Goal: Transaction & Acquisition: Purchase product/service

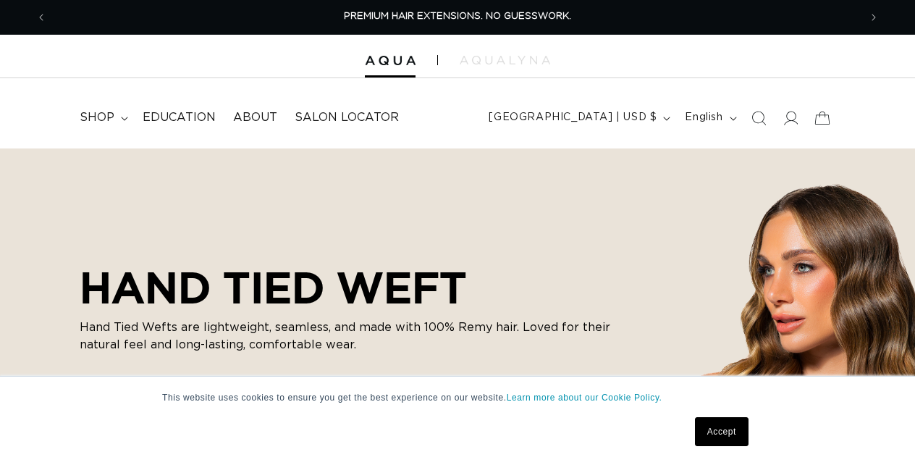
click at [704, 431] on link "Accept" at bounding box center [722, 431] width 54 height 29
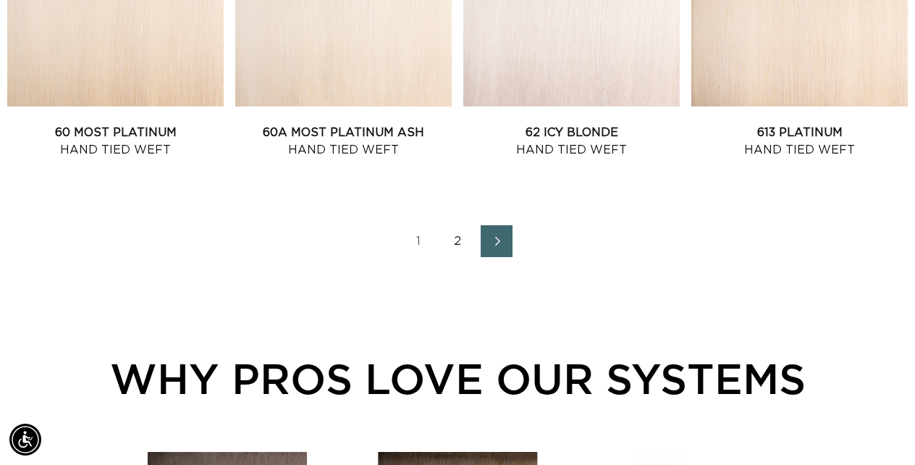
scroll to position [1745, 0]
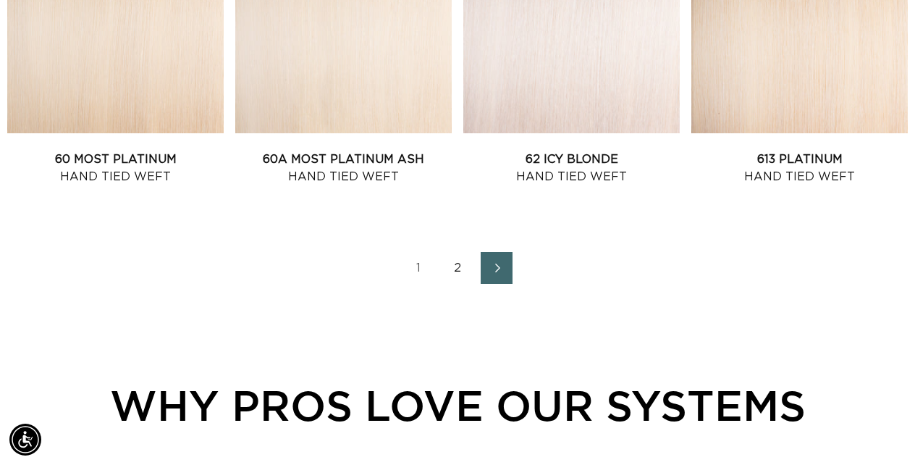
click at [458, 263] on link "2" at bounding box center [458, 268] width 32 height 32
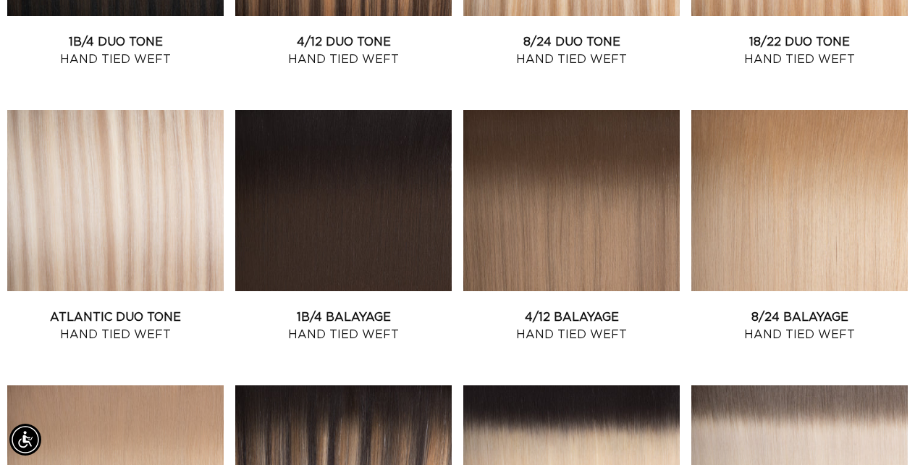
scroll to position [0, 812]
click at [135, 308] on link "Atlantic Duo Tone Hand Tied Weft" at bounding box center [115, 325] width 216 height 35
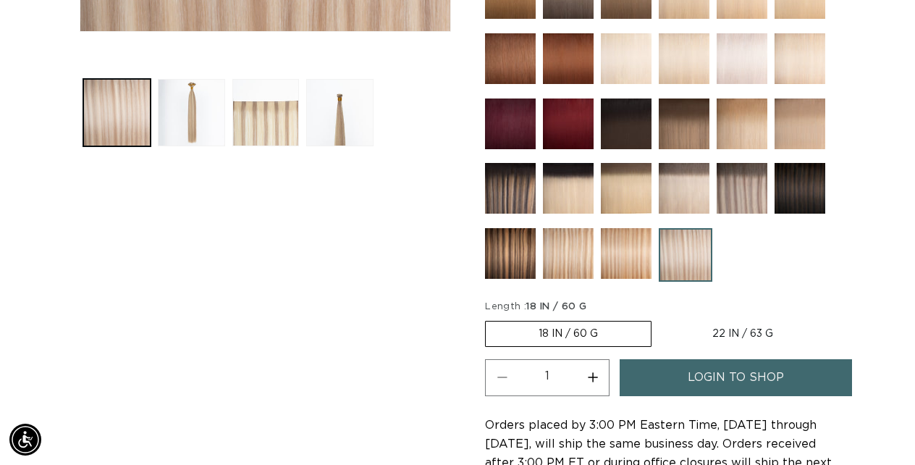
scroll to position [534, 0]
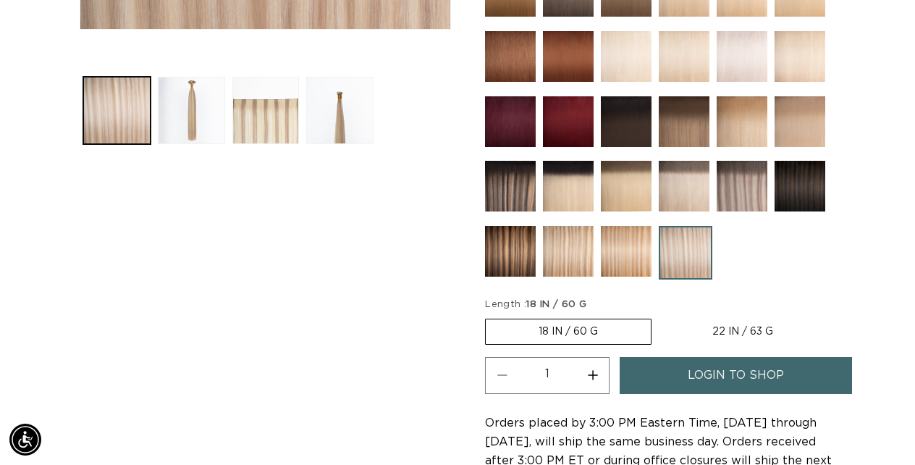
click at [743, 321] on label "22 IN / 63 G Variant sold out or unavailable" at bounding box center [742, 331] width 167 height 25
click at [659, 316] on input "22 IN / 63 G Variant sold out or unavailable" at bounding box center [659, 316] width 1 height 1
radio input "true"
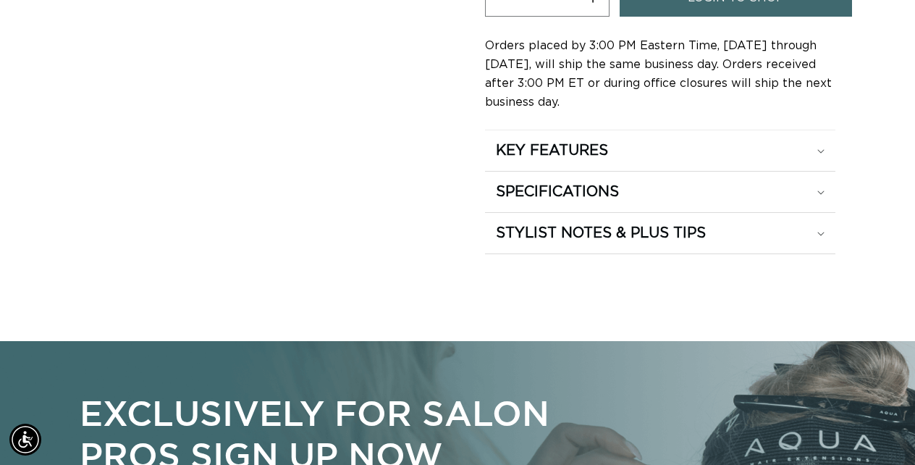
scroll to position [0, 1624]
click at [547, 236] on h2 "STYLIST NOTES & PLUS TIPS" at bounding box center [601, 233] width 210 height 19
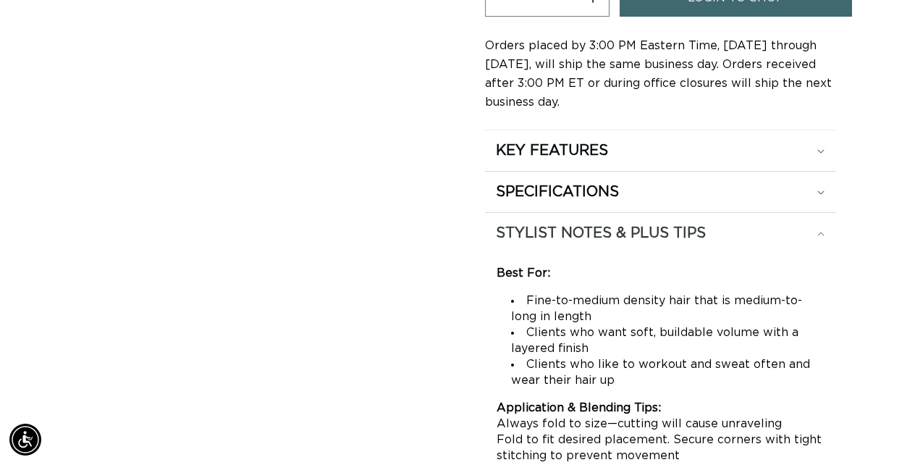
scroll to position [0, 0]
click at [562, 186] on h2 "SPECIFICATIONS" at bounding box center [557, 191] width 123 height 19
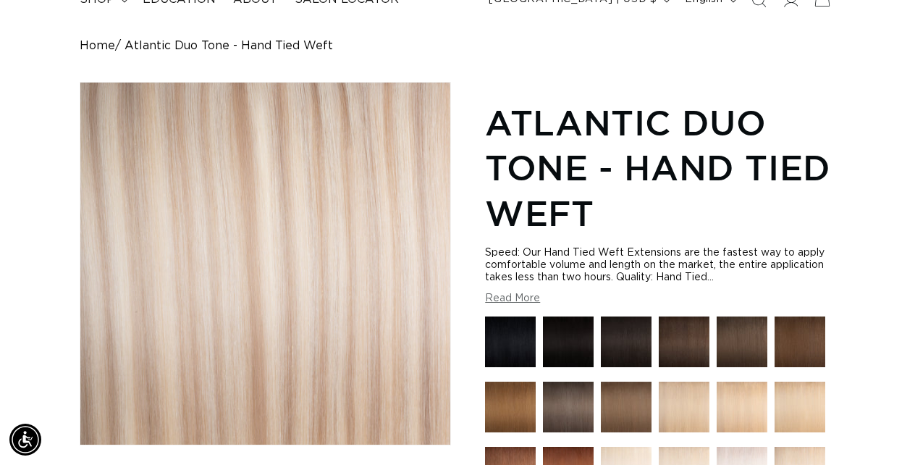
scroll to position [153, 0]
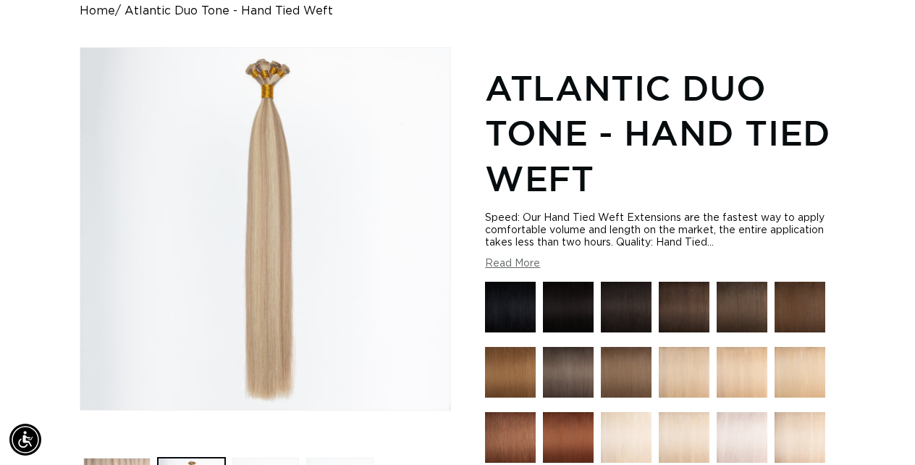
scroll to position [0, 812]
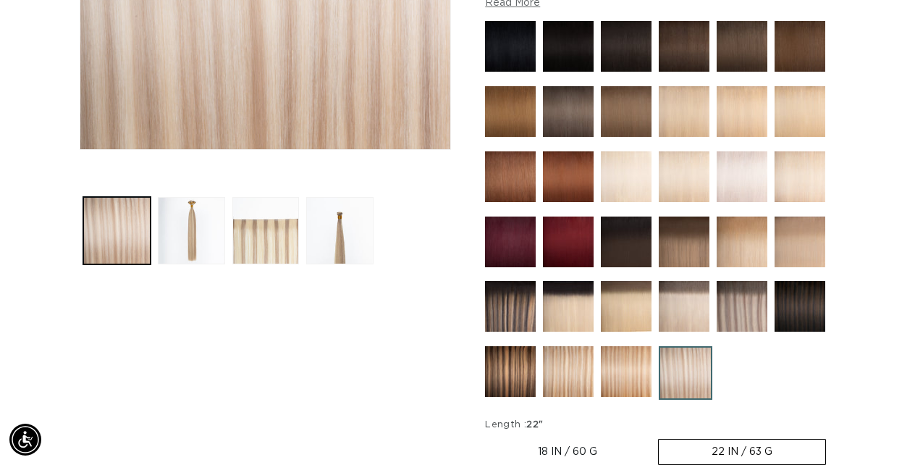
scroll to position [0, 0]
click at [714, 300] on div at bounding box center [660, 214] width 350 height 386
click at [724, 300] on img at bounding box center [742, 306] width 51 height 51
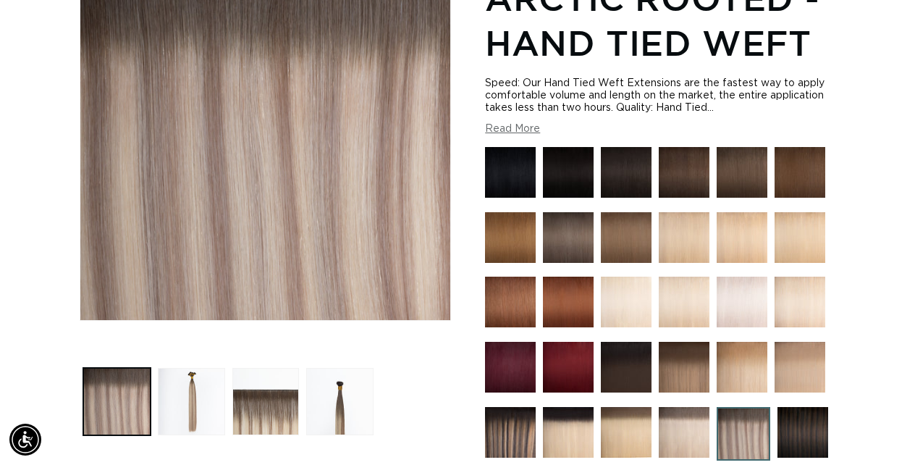
scroll to position [265, 0]
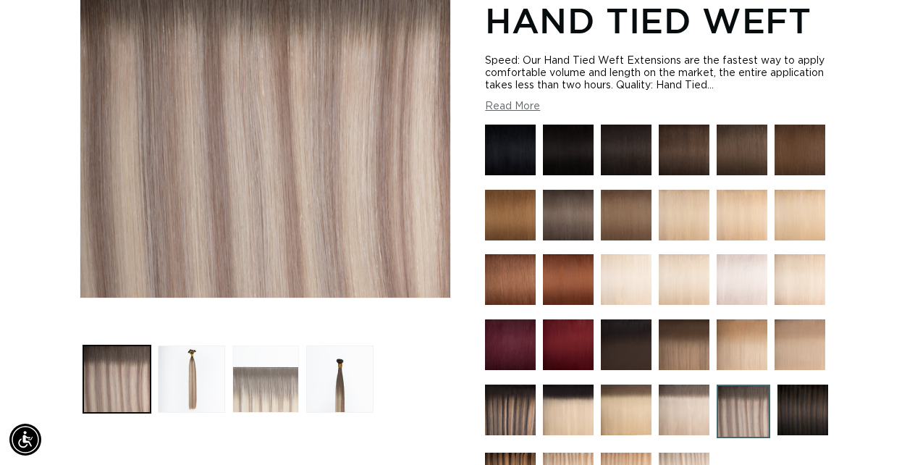
click at [251, 375] on button "Load image 3 in gallery view" at bounding box center [265, 378] width 67 height 67
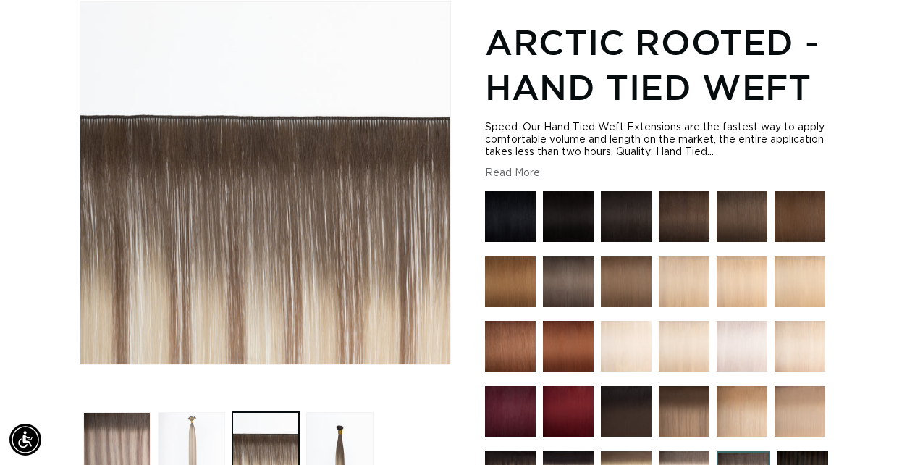
scroll to position [0, 812]
click at [190, 429] on button "Load image 2 in gallery view" at bounding box center [191, 445] width 67 height 67
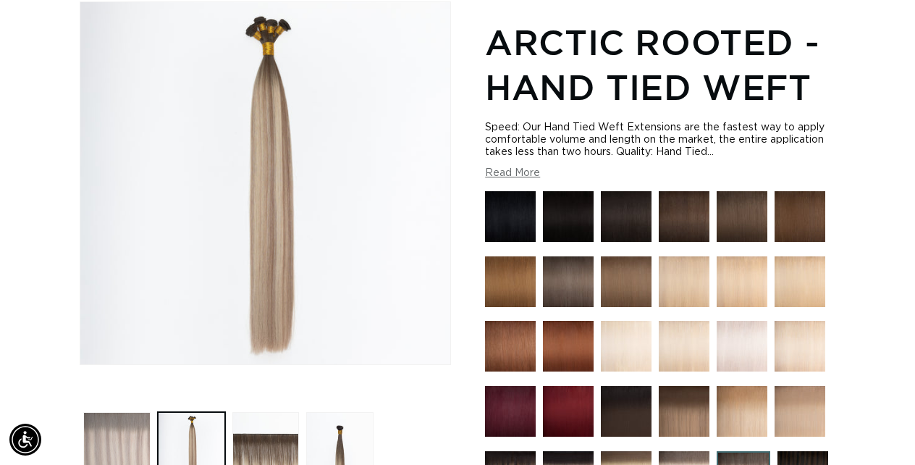
click at [132, 426] on button "Load image 1 in gallery view" at bounding box center [116, 445] width 67 height 67
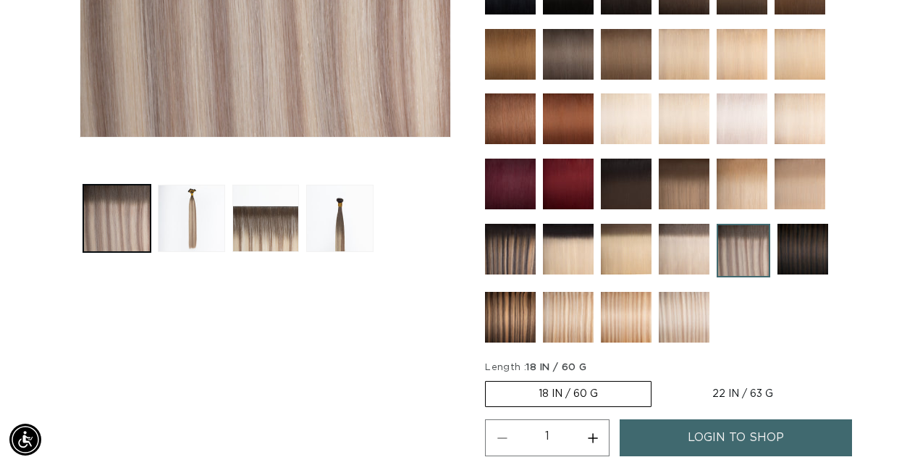
scroll to position [434, 0]
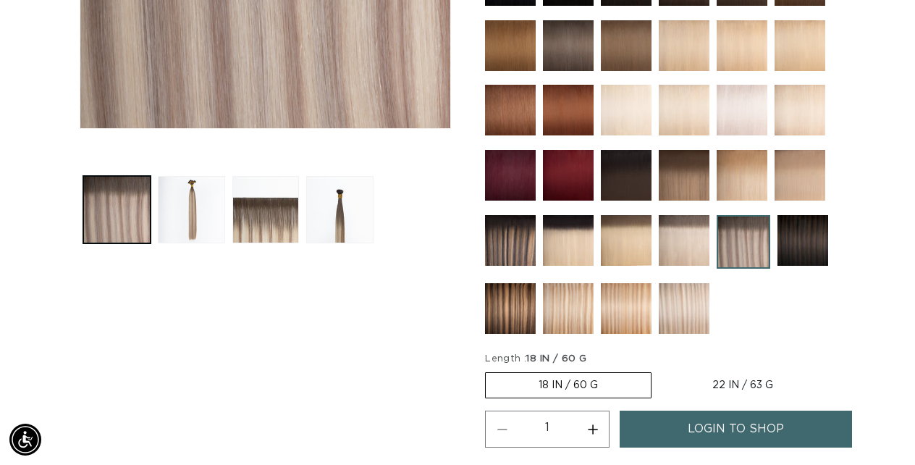
click at [677, 379] on label "22 IN / 63 G Variant sold out or unavailable" at bounding box center [742, 385] width 167 height 25
click at [659, 370] on input "22 IN / 63 G Variant sold out or unavailable" at bounding box center [659, 369] width 1 height 1
radio input "true"
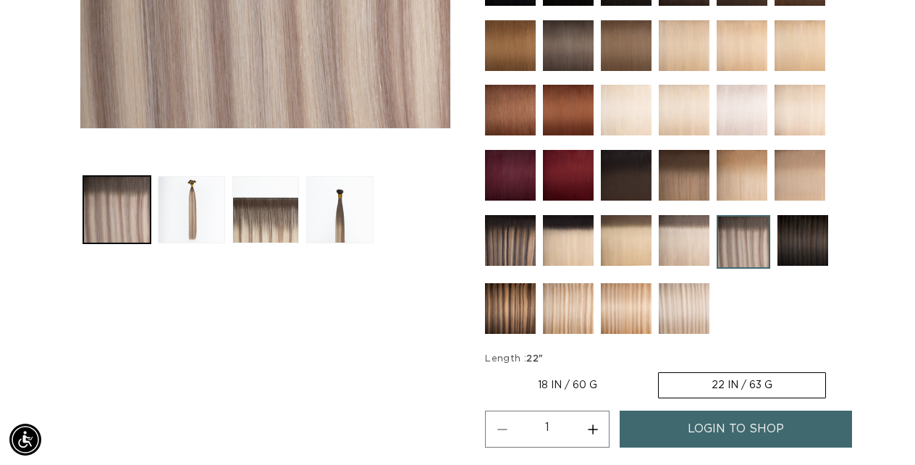
scroll to position [0, 0]
click at [675, 317] on img at bounding box center [684, 308] width 51 height 51
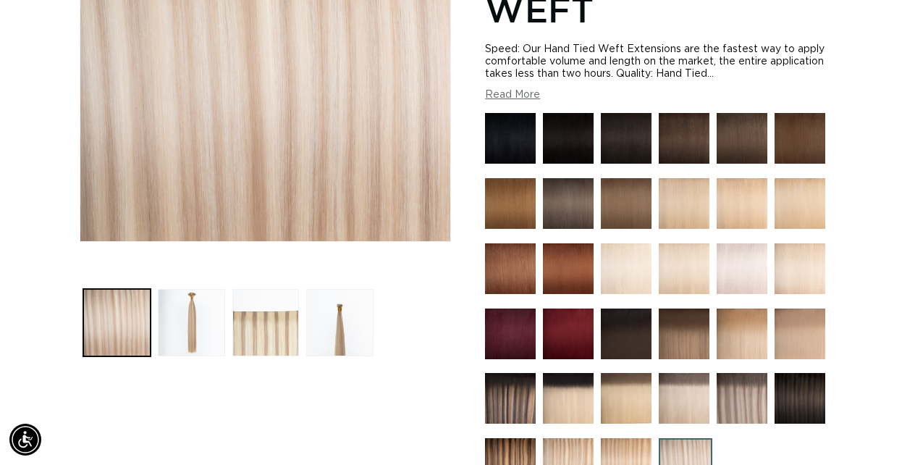
scroll to position [0, 812]
click at [735, 397] on img at bounding box center [742, 398] width 51 height 51
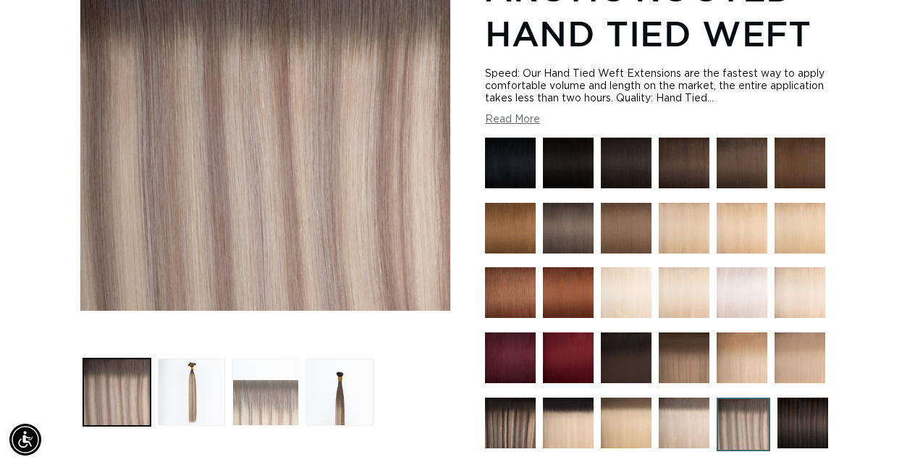
click at [276, 378] on button "Load image 3 in gallery view" at bounding box center [265, 391] width 67 height 67
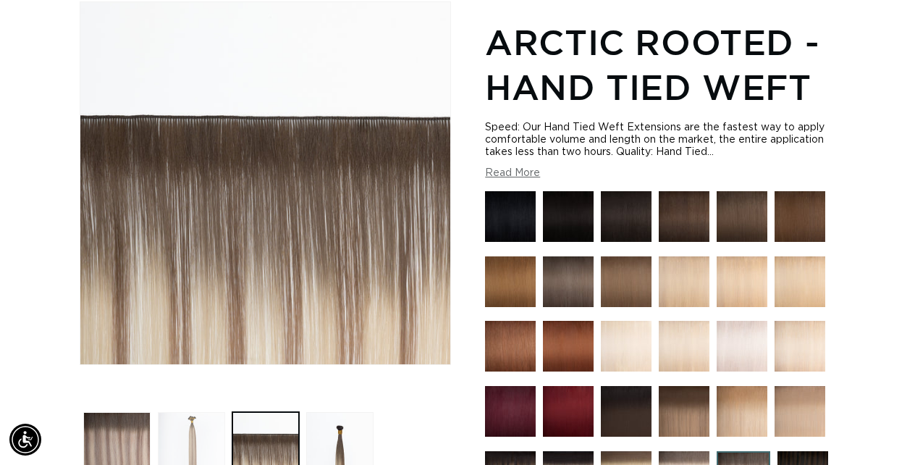
click at [179, 437] on button "Load image 2 in gallery view" at bounding box center [191, 445] width 67 height 67
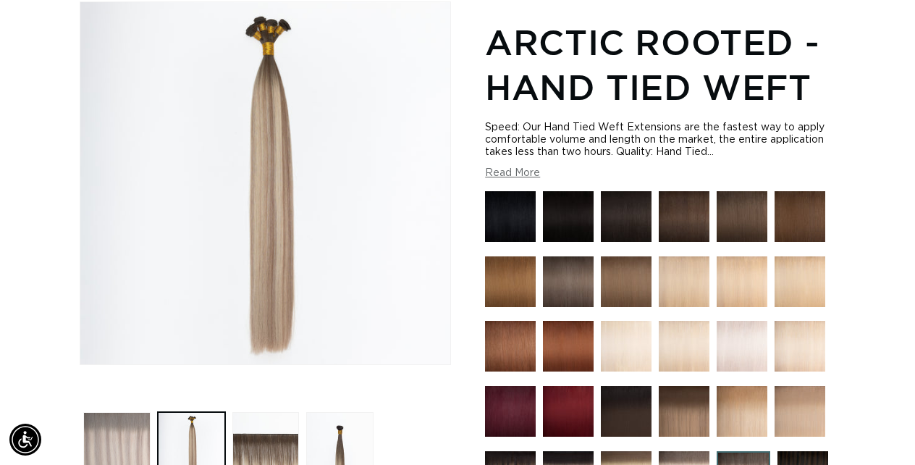
scroll to position [0, 812]
click at [140, 431] on button "Load image 1 in gallery view" at bounding box center [116, 445] width 67 height 67
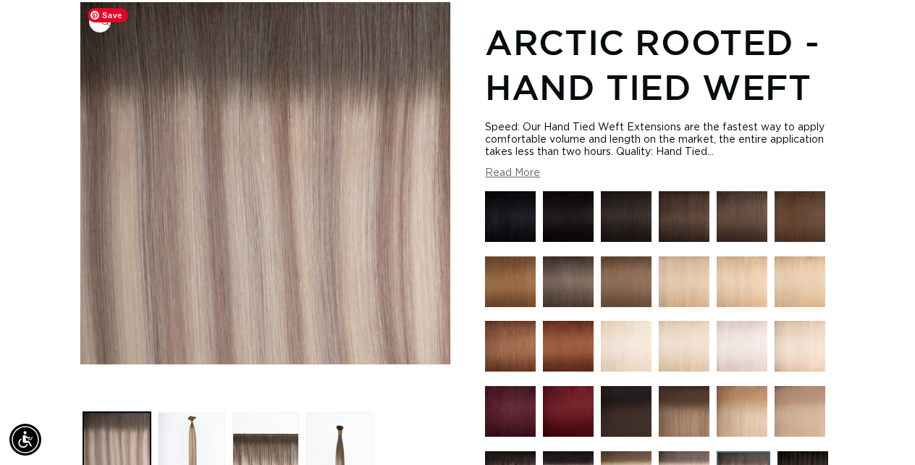
scroll to position [0, 1624]
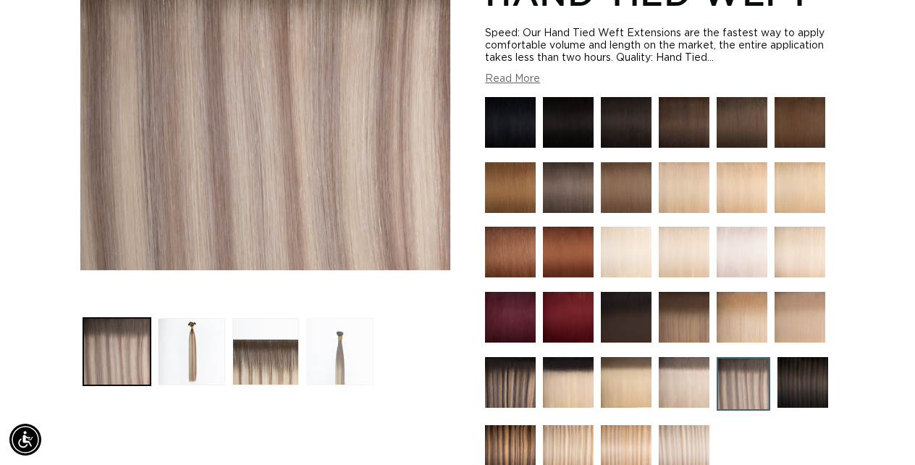
click at [352, 353] on button "Load image 4 in gallery view" at bounding box center [339, 351] width 67 height 67
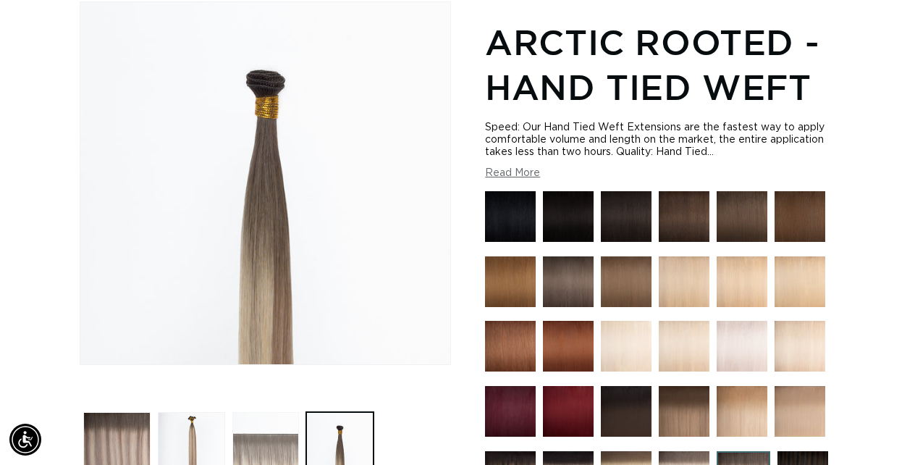
scroll to position [0, 0]
click at [282, 427] on button "Load image 3 in gallery view" at bounding box center [265, 445] width 67 height 67
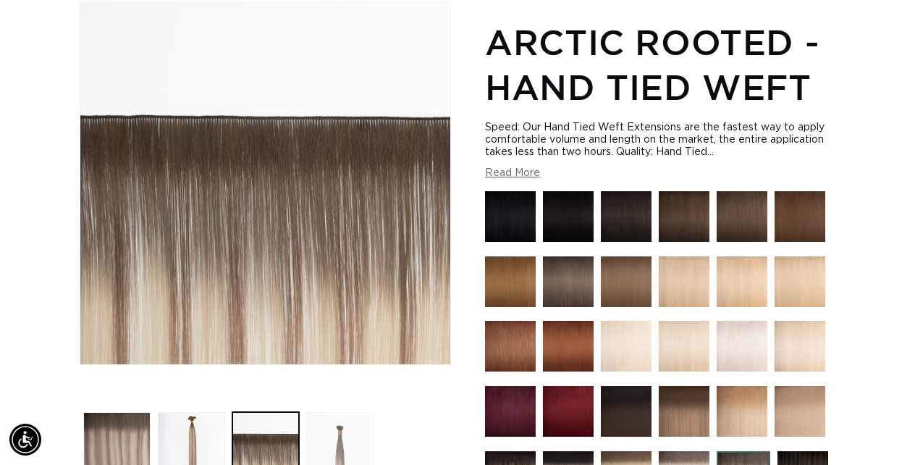
click at [366, 423] on button "Load image 4 in gallery view" at bounding box center [339, 445] width 67 height 67
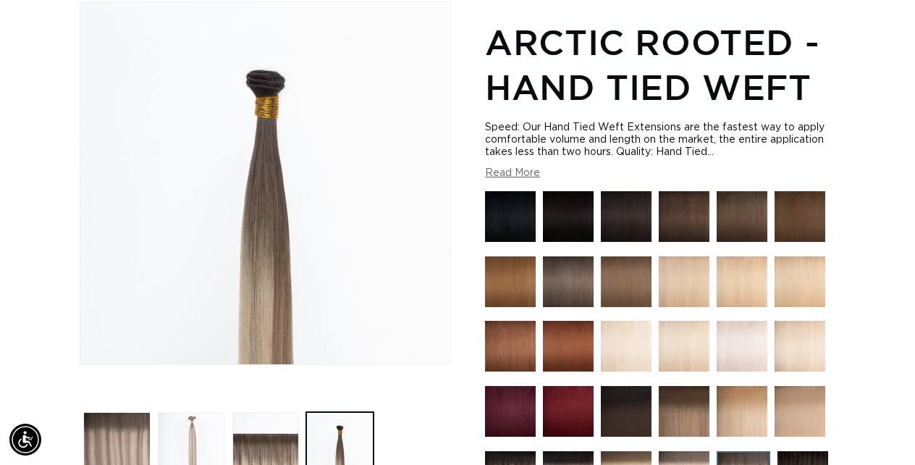
click at [166, 429] on button "Load image 2 in gallery view" at bounding box center [191, 445] width 67 height 67
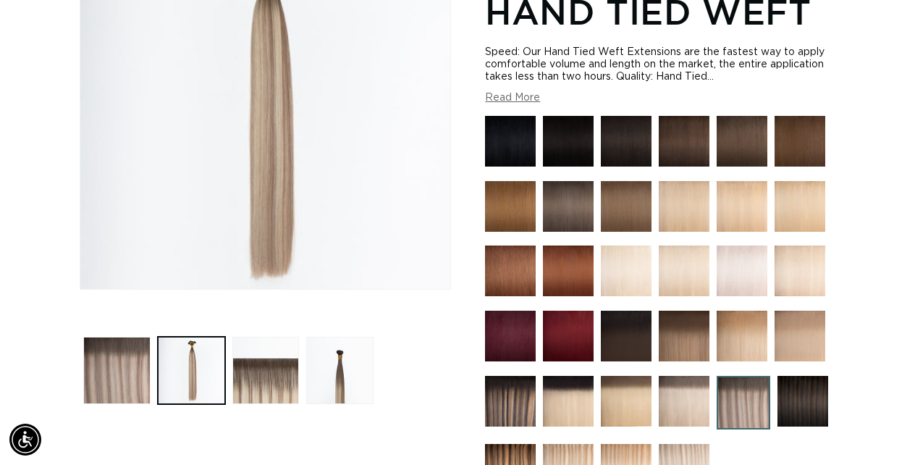
scroll to position [279, 0]
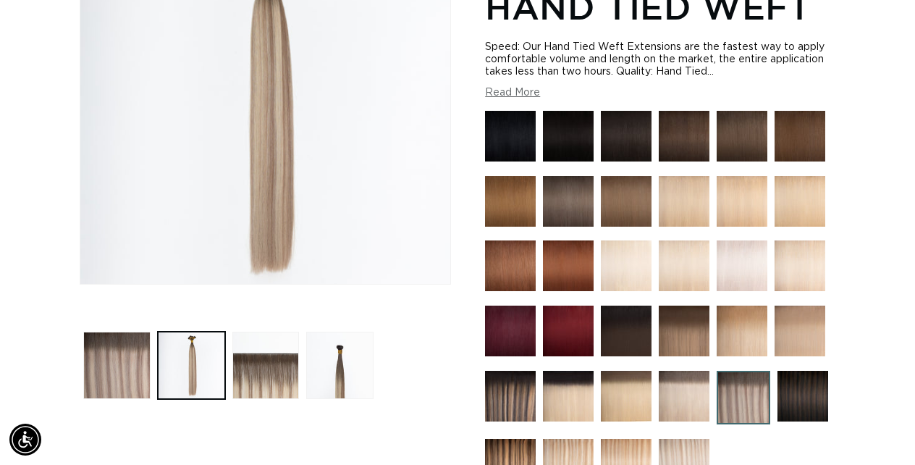
click at [581, 391] on img at bounding box center [568, 396] width 51 height 51
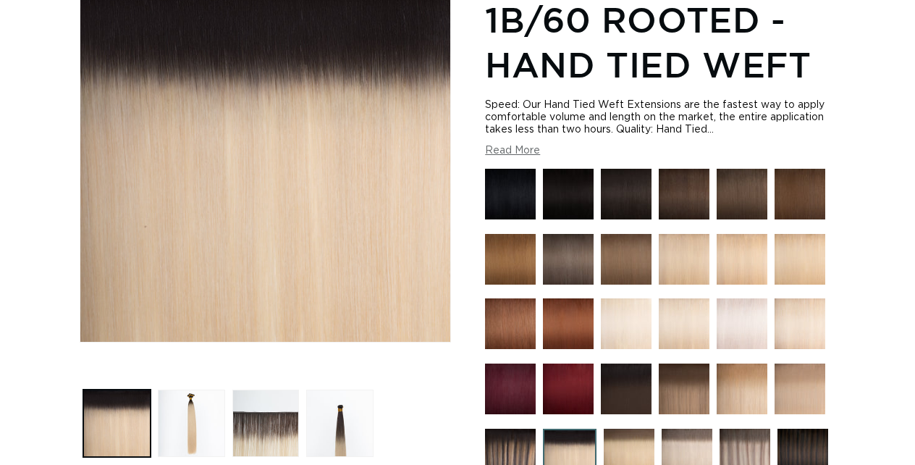
scroll to position [228, 0]
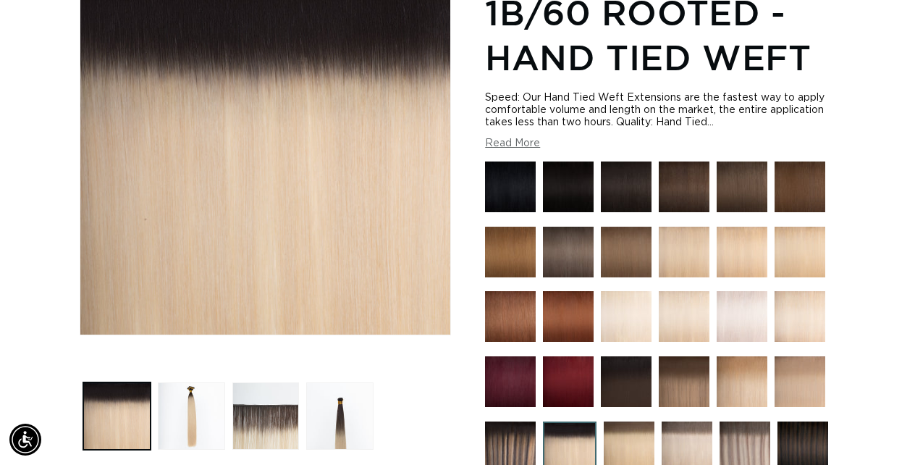
click at [641, 439] on img at bounding box center [629, 446] width 51 height 51
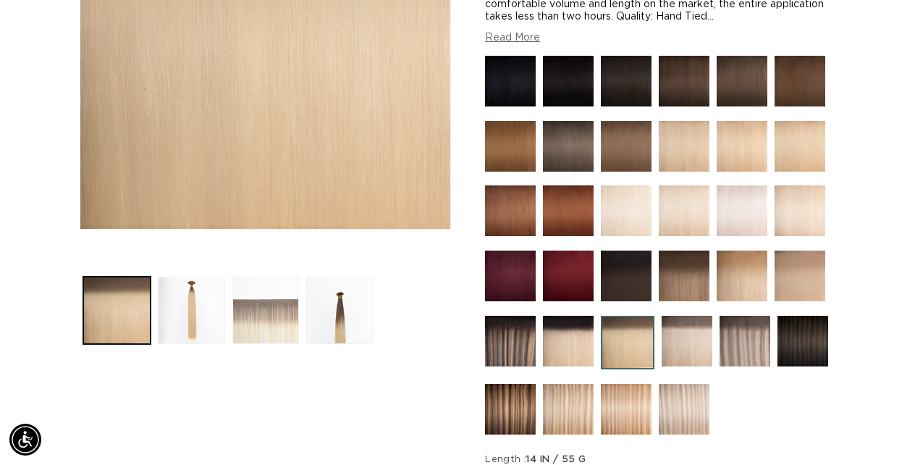
click at [262, 314] on button "Load image 3 in gallery view" at bounding box center [265, 310] width 67 height 67
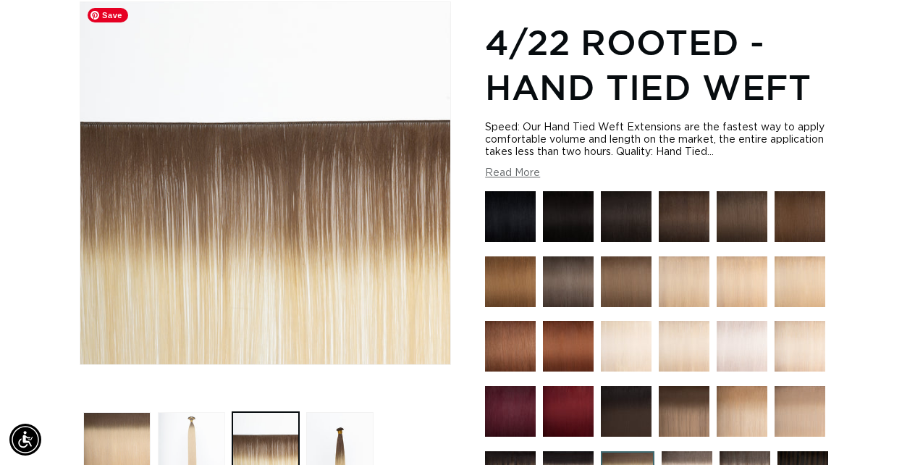
scroll to position [0, 812]
click at [190, 429] on button "Load image 2 in gallery view" at bounding box center [191, 445] width 67 height 67
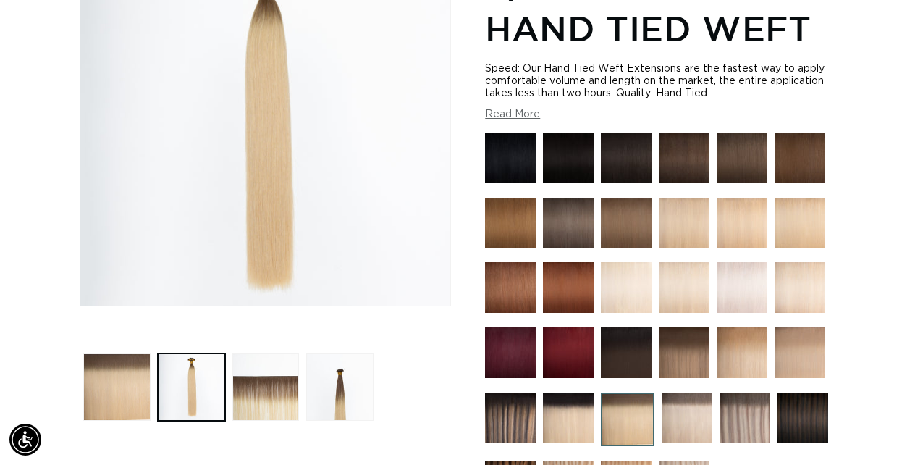
scroll to position [271, 0]
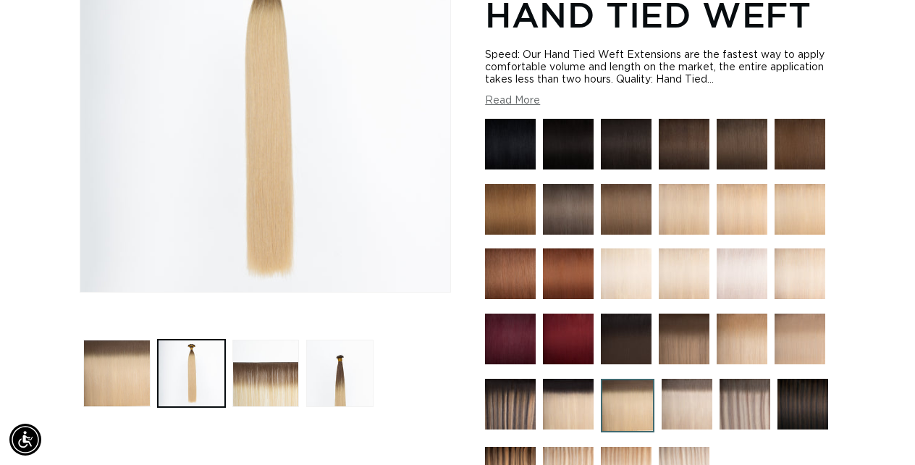
click at [694, 395] on img at bounding box center [687, 404] width 51 height 51
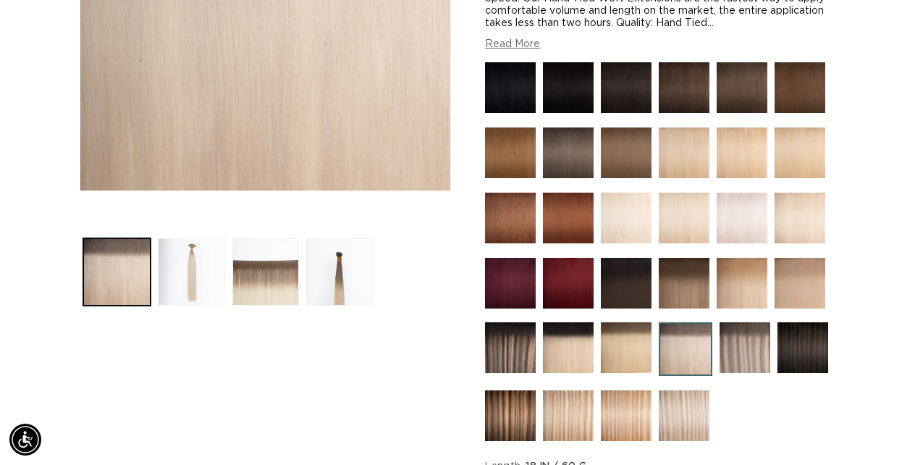
click at [174, 302] on button "Load image 2 in gallery view" at bounding box center [191, 271] width 67 height 67
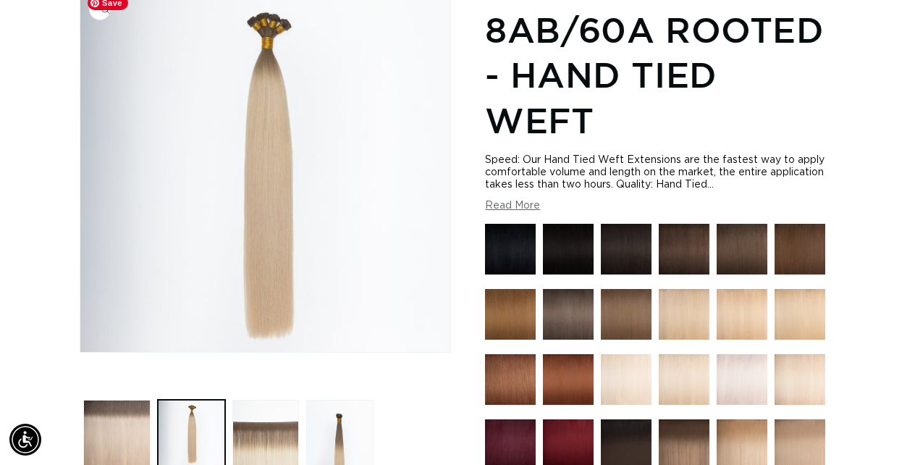
scroll to position [0, 812]
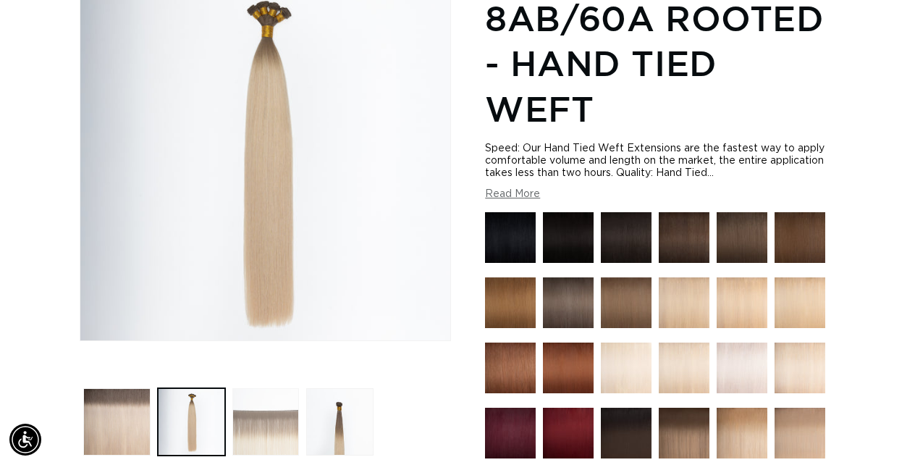
click at [287, 405] on button "Load image 3 in gallery view" at bounding box center [265, 421] width 67 height 67
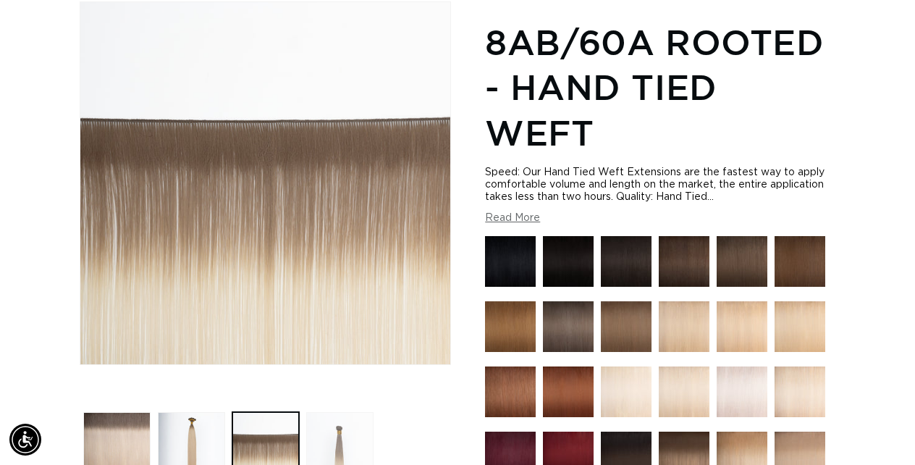
click at [334, 431] on button "Load image 4 in gallery view" at bounding box center [339, 445] width 67 height 67
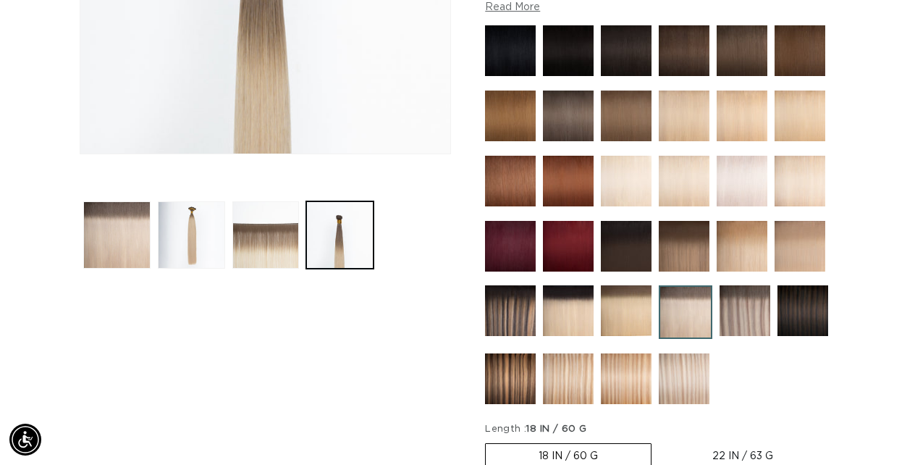
scroll to position [0, 0]
click at [684, 368] on img at bounding box center [684, 378] width 51 height 51
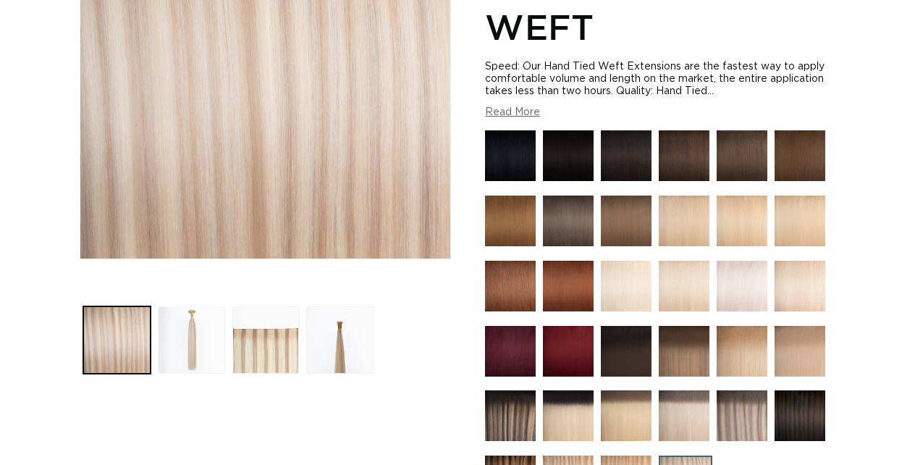
click at [211, 327] on button "Load image 2 in gallery view" at bounding box center [191, 339] width 67 height 67
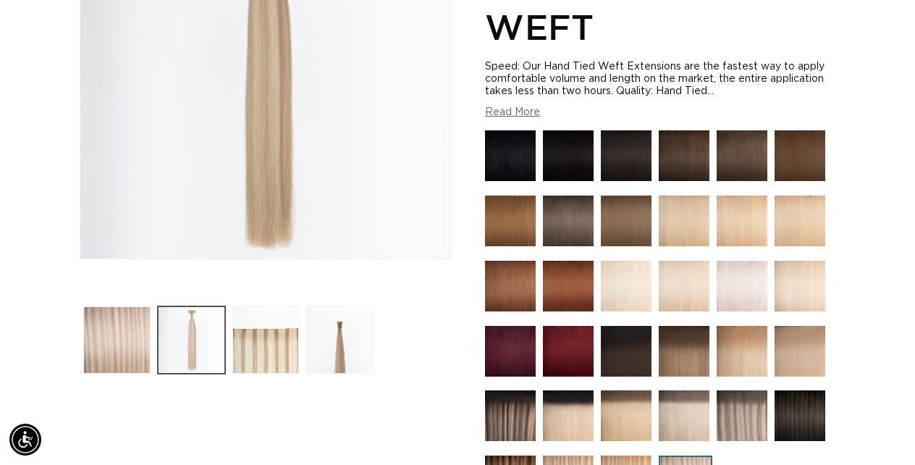
scroll to position [198, 0]
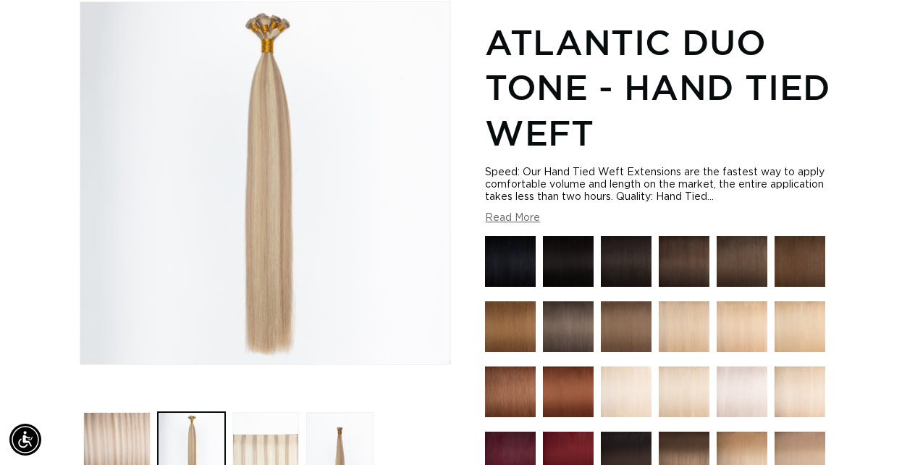
click at [259, 435] on button "Load image 3 in gallery view" at bounding box center [265, 445] width 67 height 67
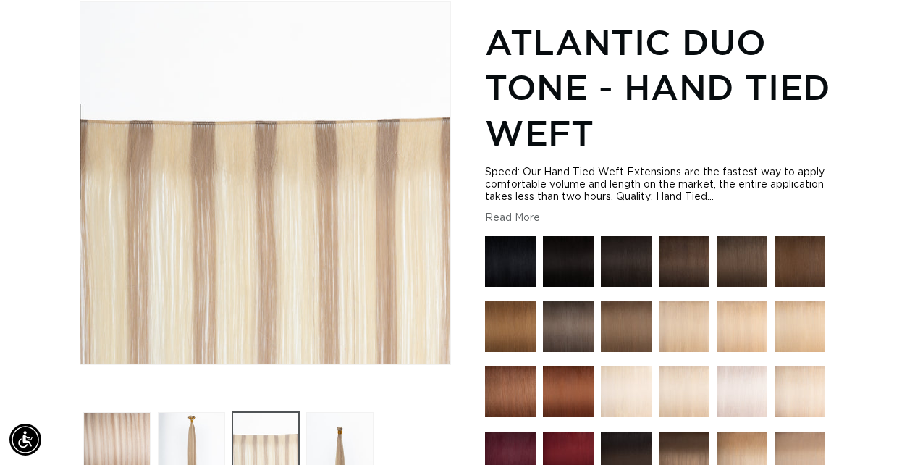
scroll to position [0, 812]
click at [190, 437] on button "Load image 2 in gallery view" at bounding box center [191, 445] width 67 height 67
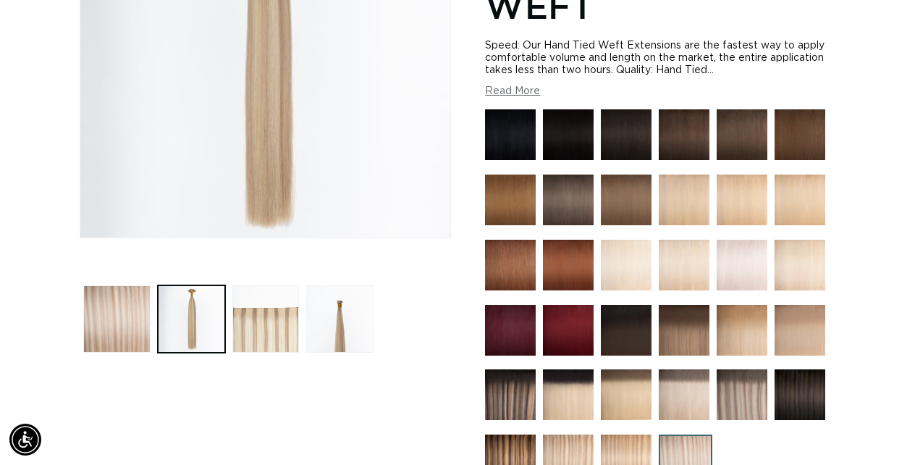
scroll to position [0, 1624]
click at [757, 387] on img at bounding box center [742, 394] width 51 height 51
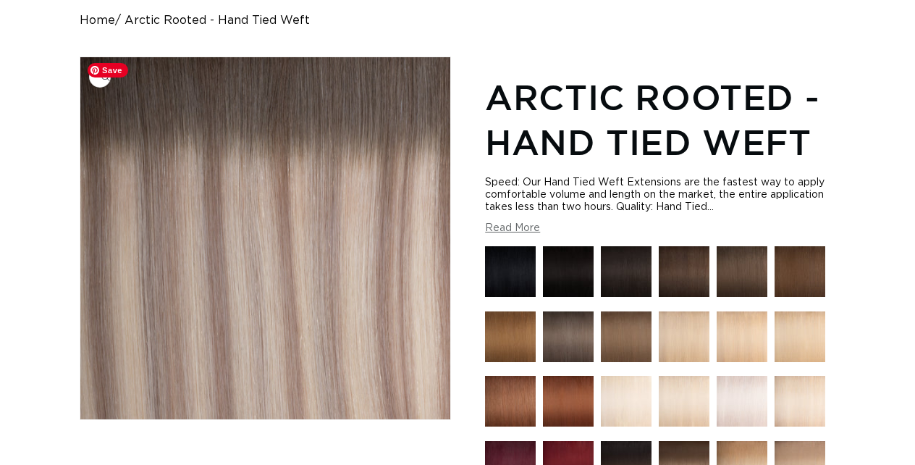
scroll to position [196, 0]
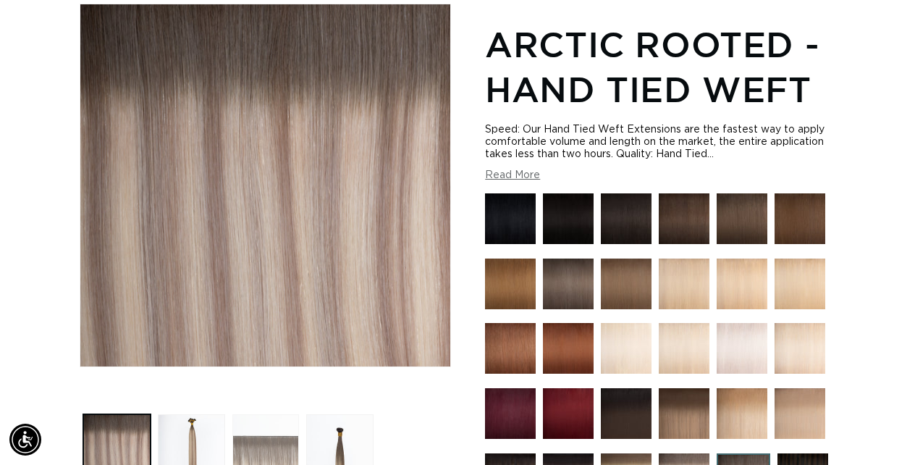
click at [250, 444] on button "Load image 3 in gallery view" at bounding box center [265, 447] width 67 height 67
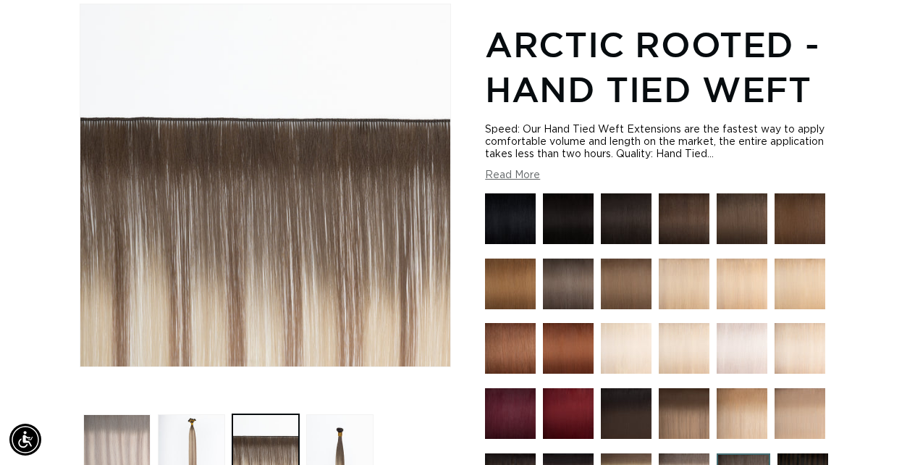
click at [124, 439] on button "Load image 1 in gallery view" at bounding box center [116, 447] width 67 height 67
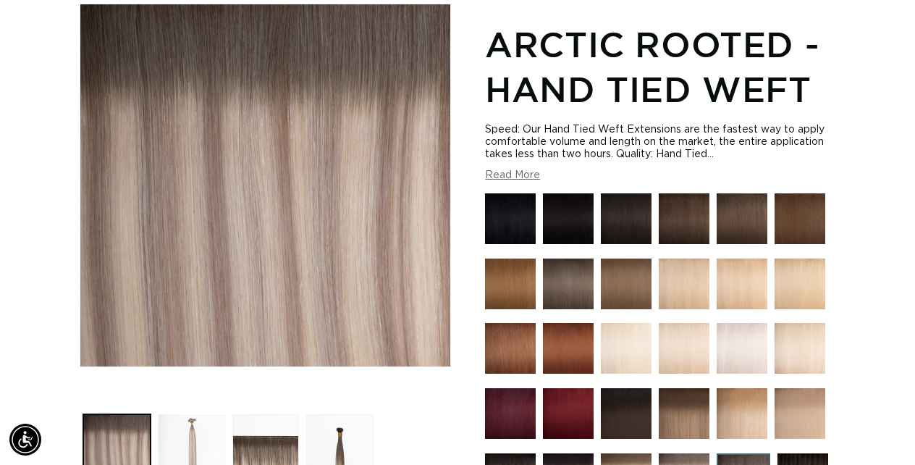
scroll to position [0, 812]
click at [251, 448] on button "Load image 3 in gallery view" at bounding box center [265, 447] width 67 height 67
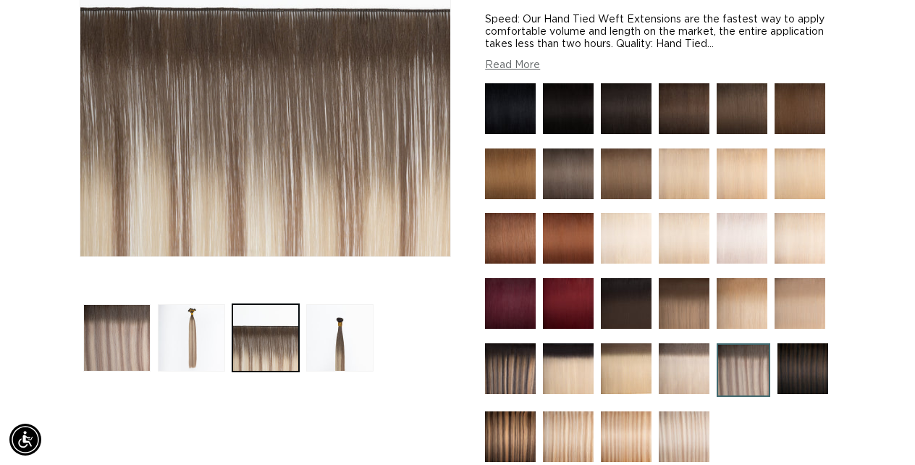
scroll to position [307, 0]
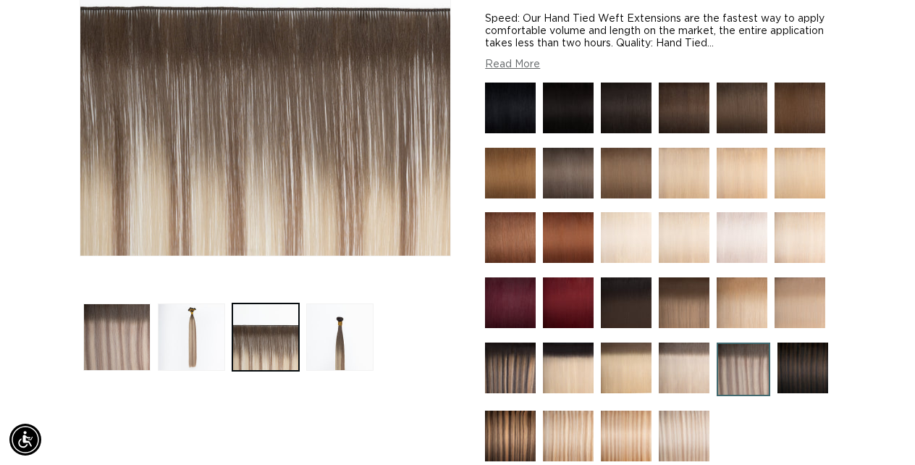
click at [683, 423] on img at bounding box center [684, 435] width 51 height 51
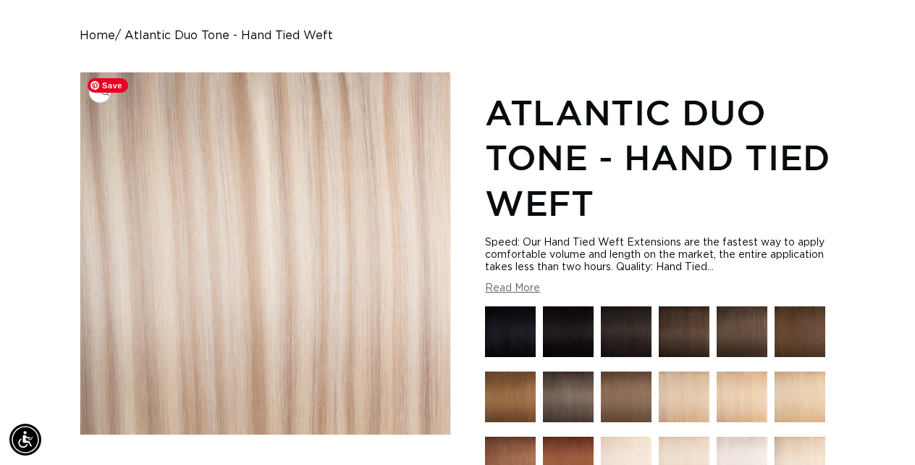
scroll to position [138, 0]
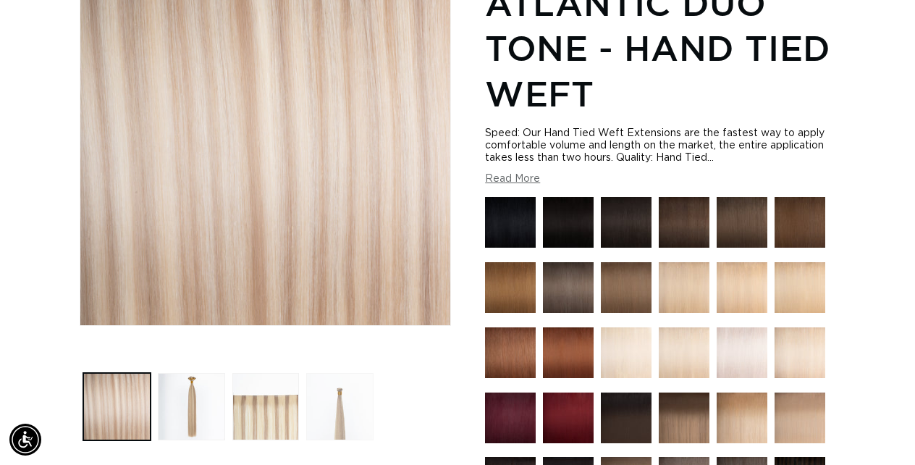
click at [332, 408] on button "Load image 4 in gallery view" at bounding box center [339, 406] width 67 height 67
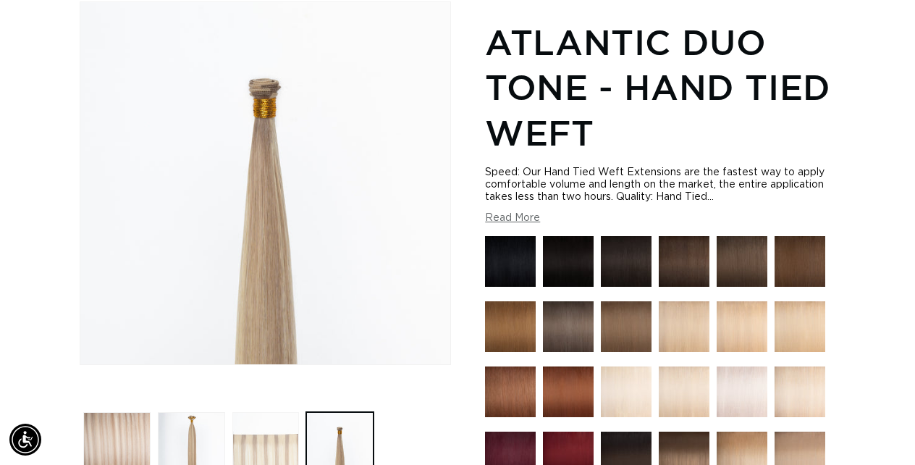
scroll to position [0, 812]
click at [276, 439] on button "Load image 3 in gallery view" at bounding box center [265, 445] width 67 height 67
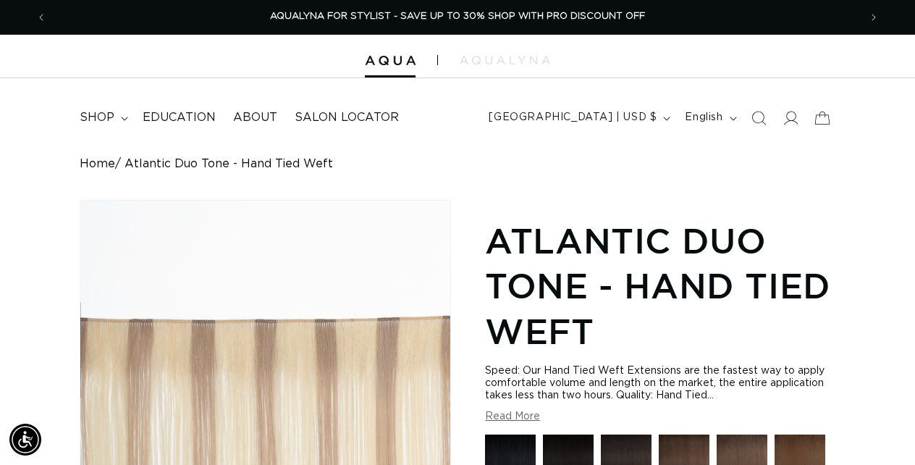
scroll to position [0, 0]
